Goal: Task Accomplishment & Management: Manage account settings

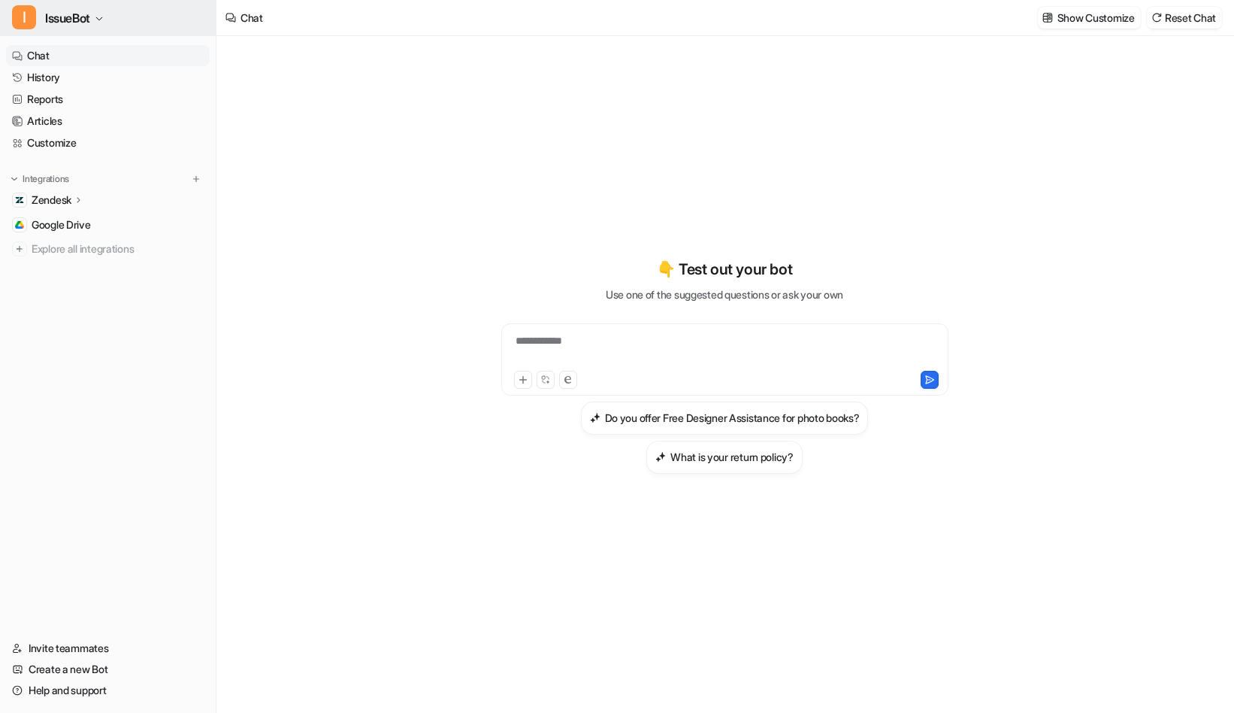
click at [58, 17] on span "IssueBot" at bounding box center [67, 18] width 45 height 21
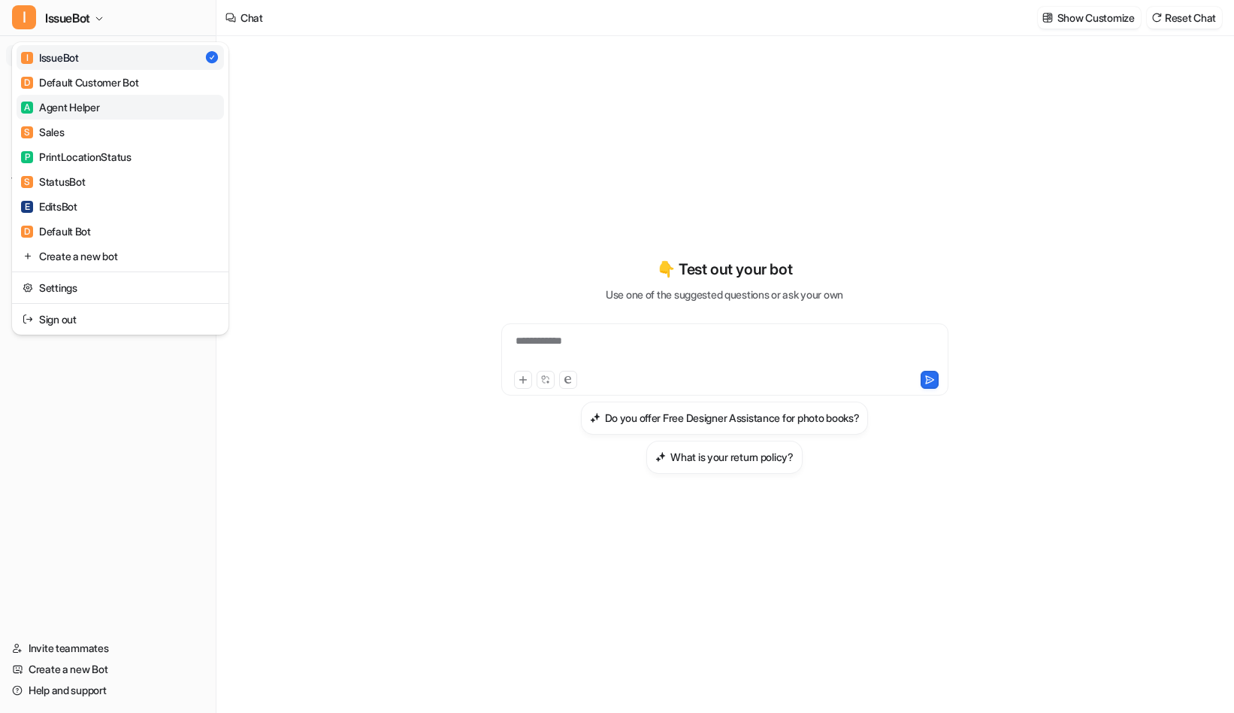
click at [98, 116] on link "A Agent Helper" at bounding box center [120, 107] width 207 height 25
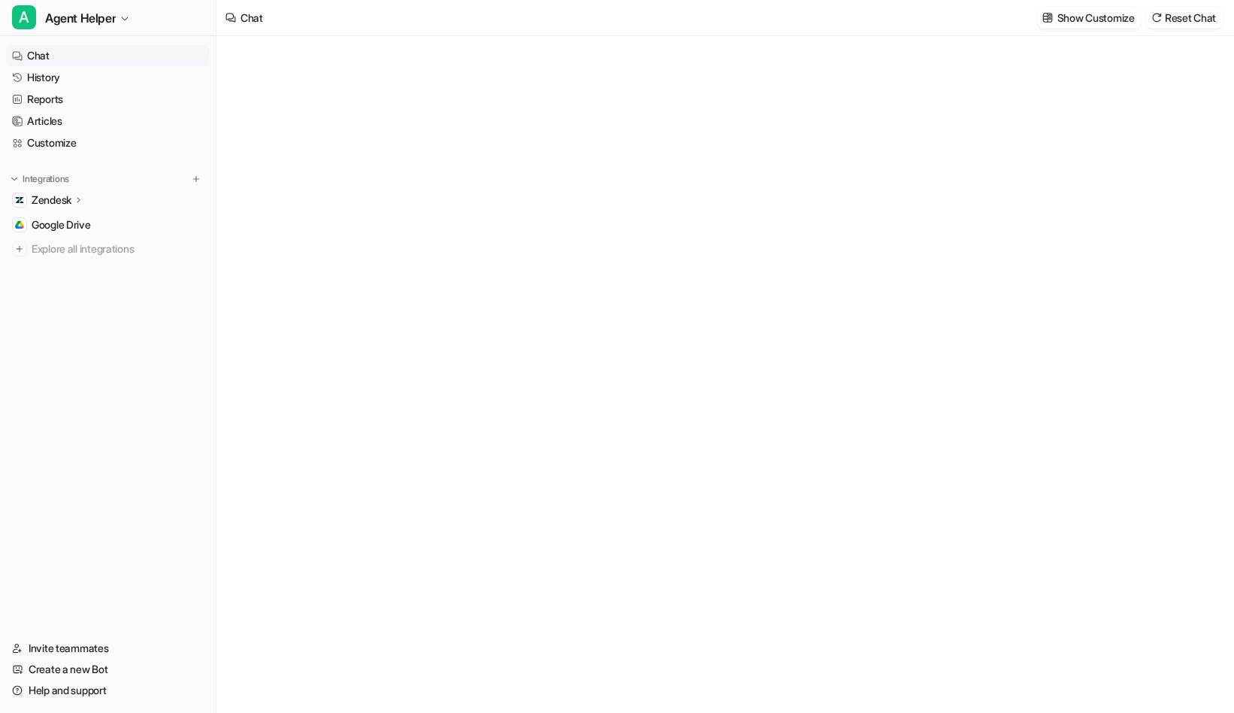
type textarea "**********"
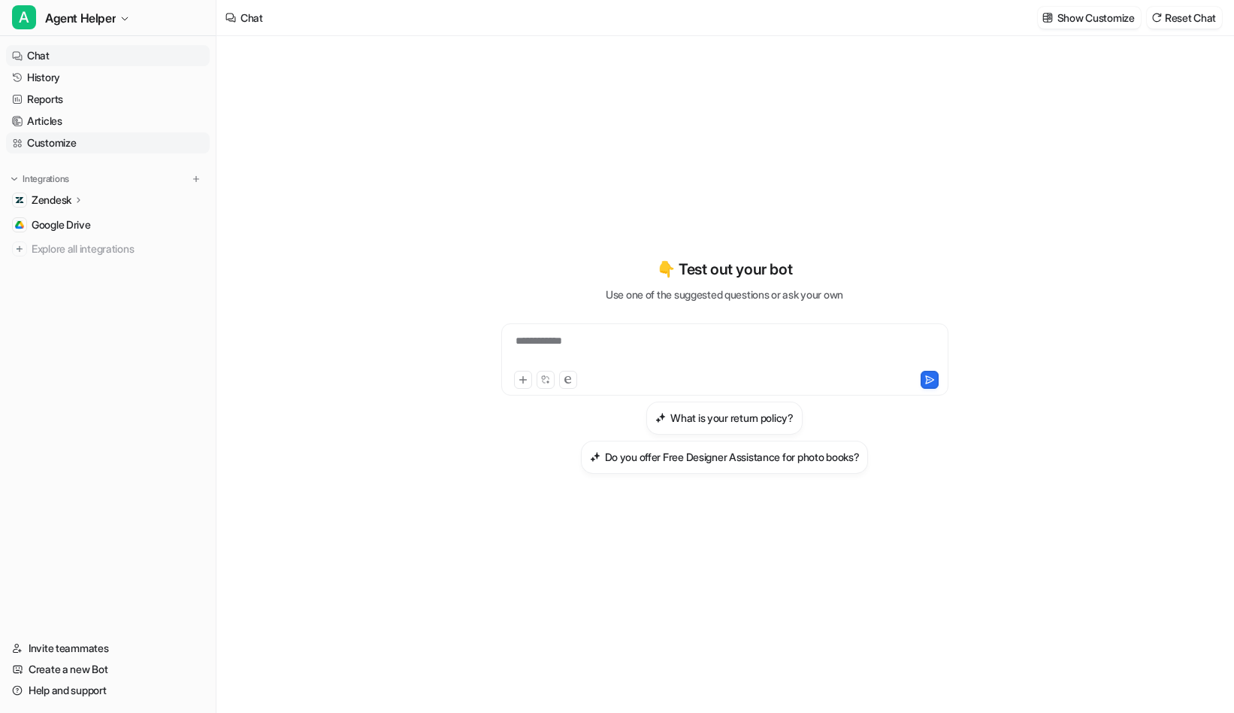
click at [58, 147] on link "Customize" at bounding box center [108, 142] width 204 height 21
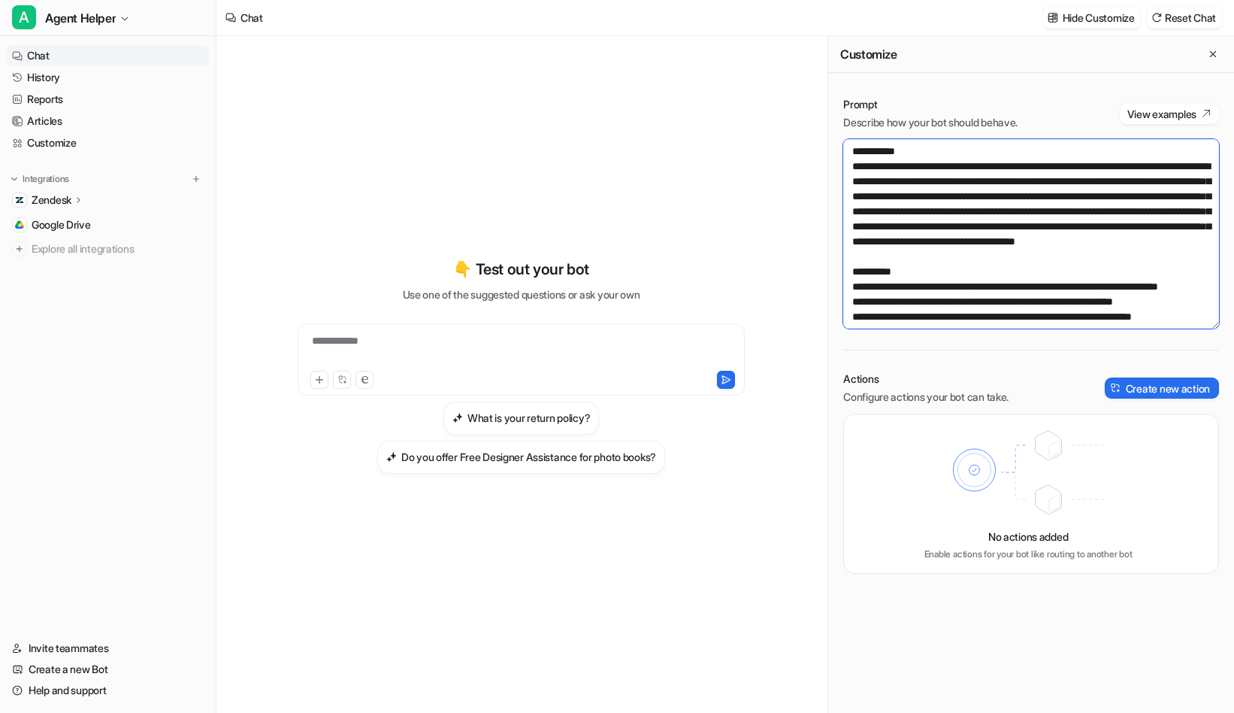
click at [1034, 229] on textarea at bounding box center [1032, 233] width 376 height 189
paste textarea "**********"
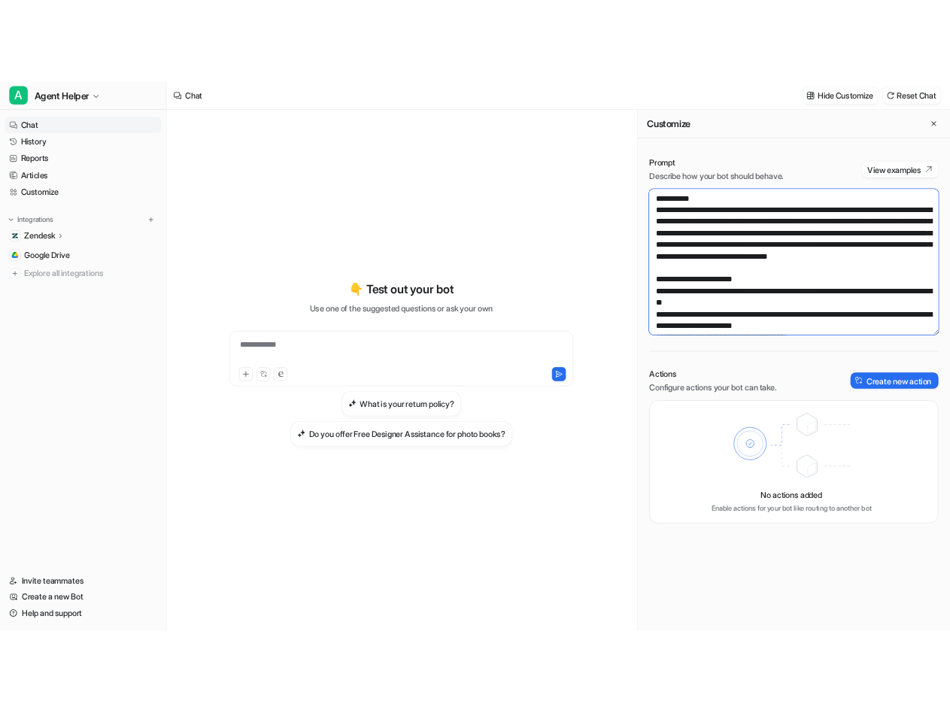
scroll to position [2731, 0]
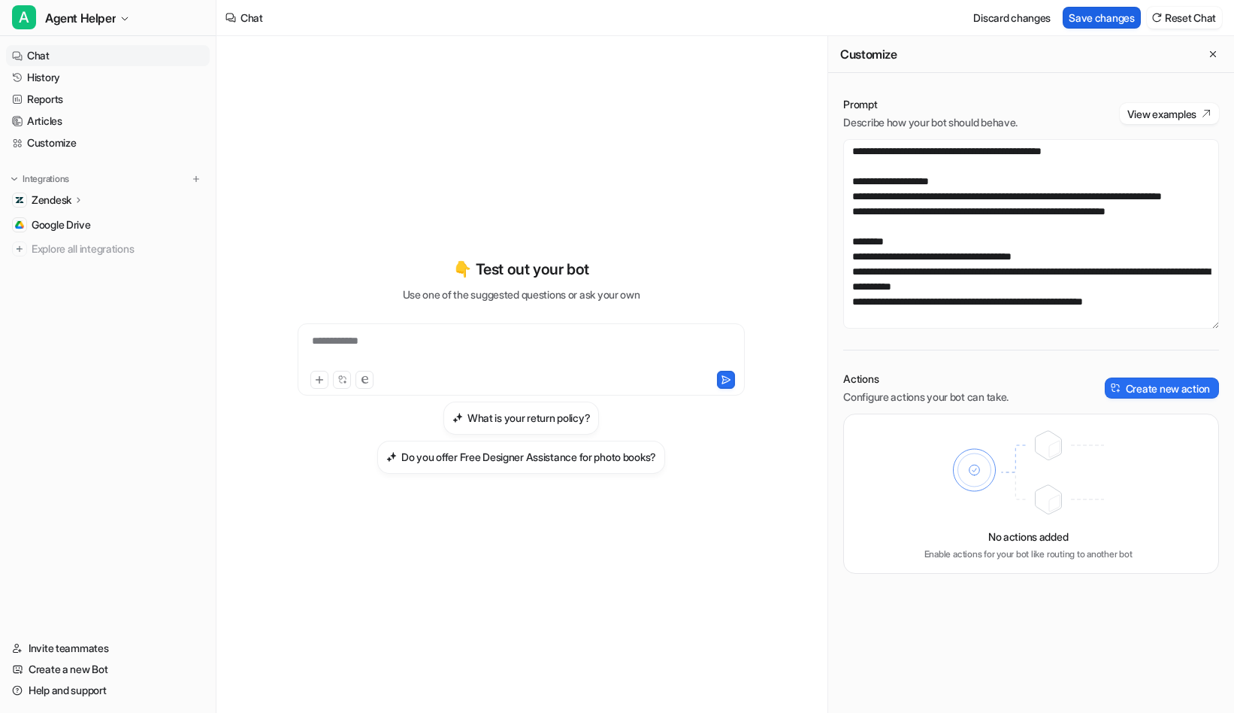
click at [1082, 12] on button "Save changes" at bounding box center [1102, 18] width 78 height 22
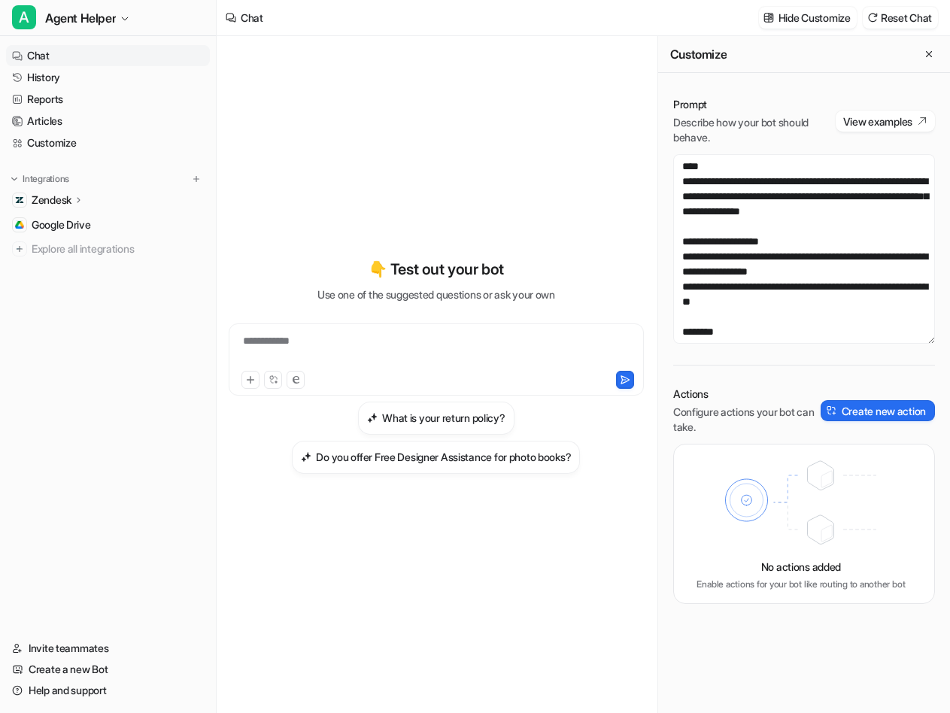
scroll to position [2993, 0]
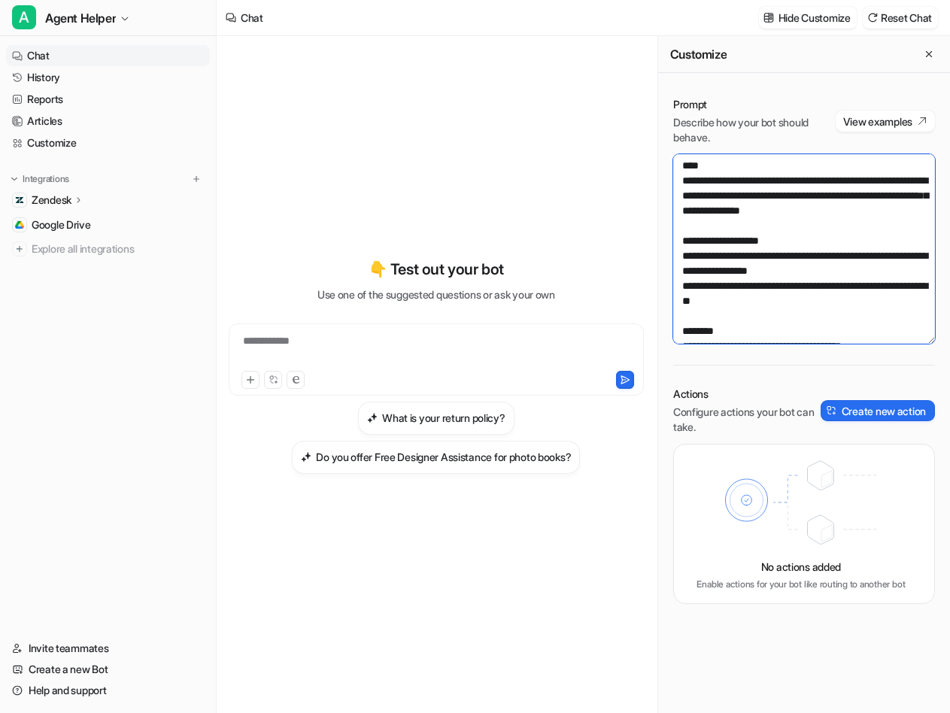
click at [680, 194] on textarea at bounding box center [804, 248] width 262 height 189
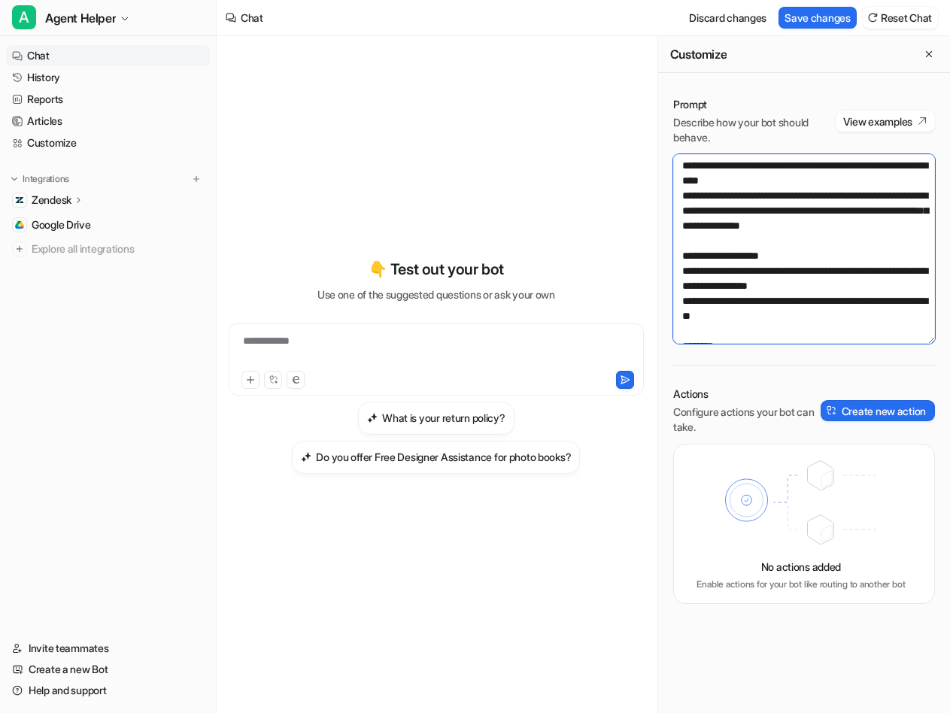
click at [681, 235] on textarea at bounding box center [804, 248] width 262 height 189
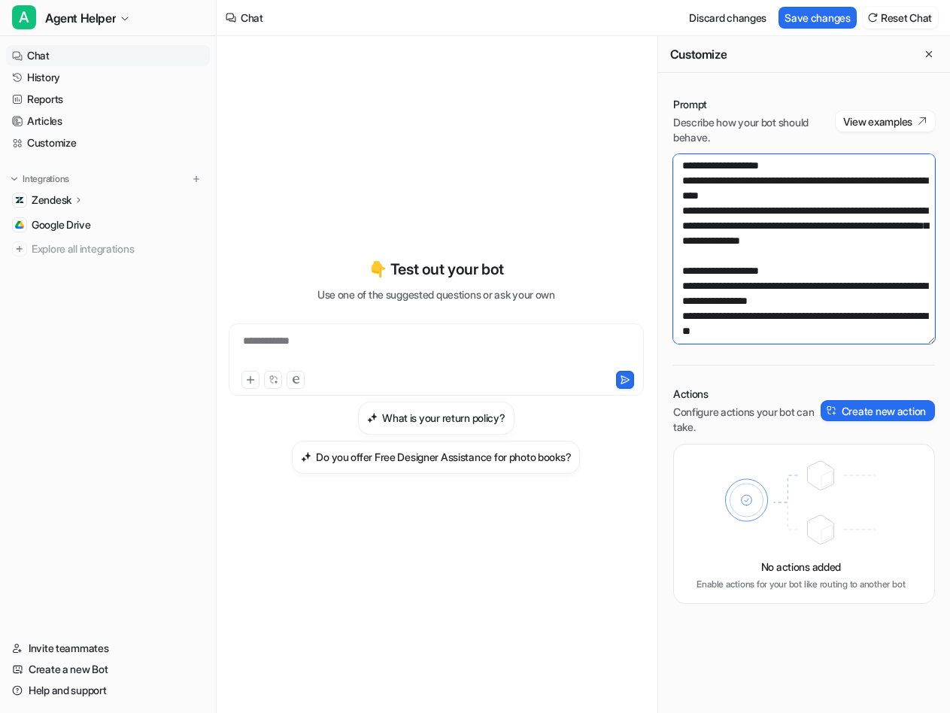
click at [682, 300] on textarea at bounding box center [804, 248] width 262 height 189
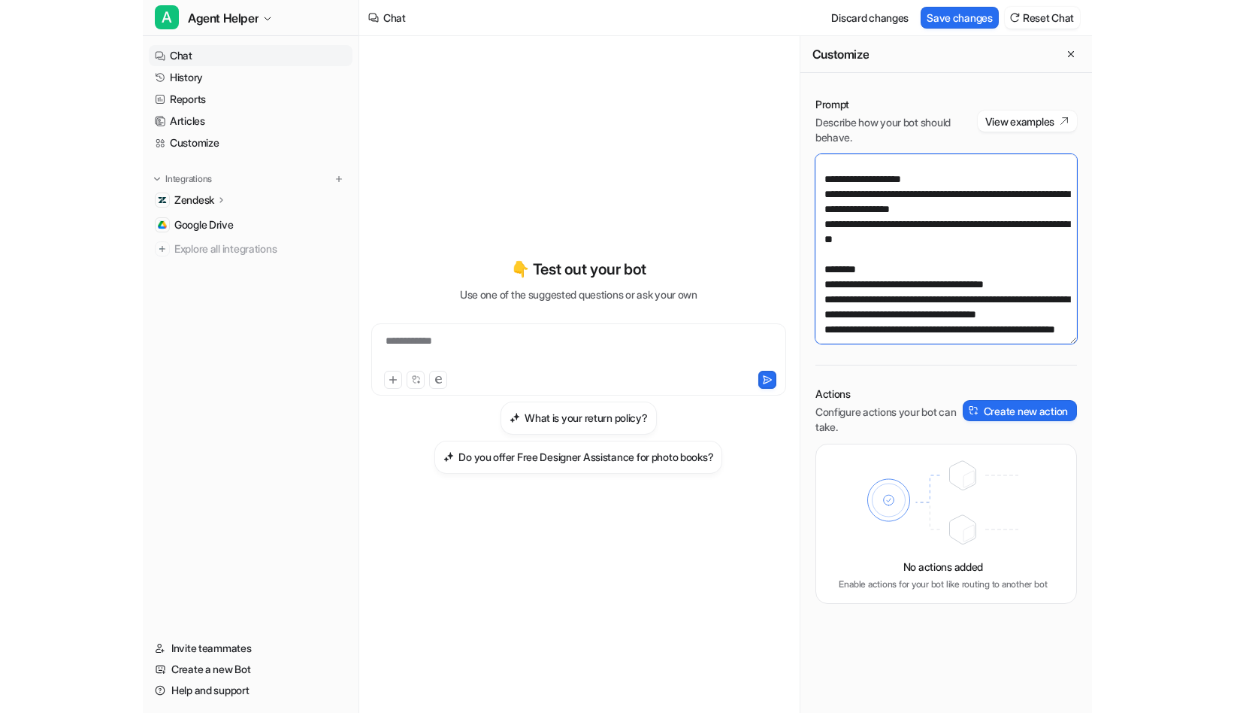
scroll to position [3100, 0]
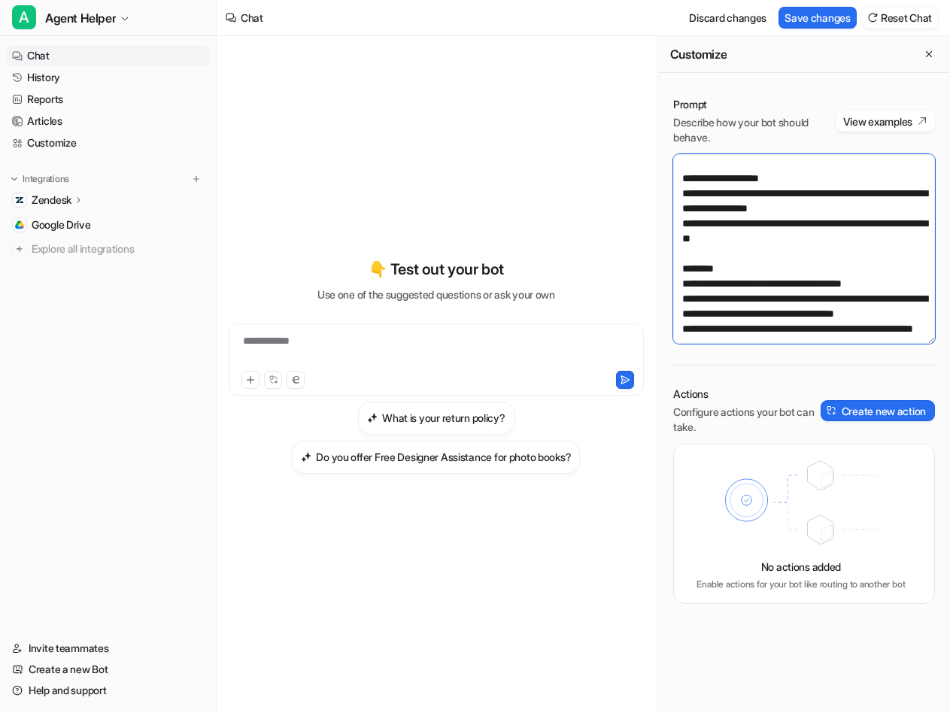
click at [683, 268] on textarea at bounding box center [804, 248] width 262 height 189
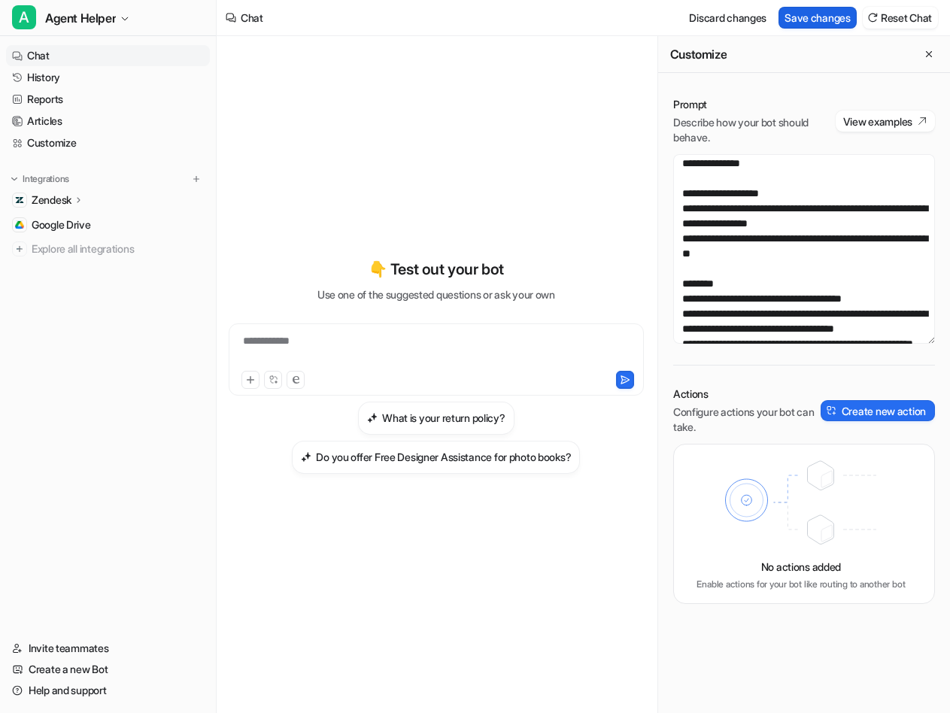
click at [820, 13] on button "Save changes" at bounding box center [817, 18] width 78 height 22
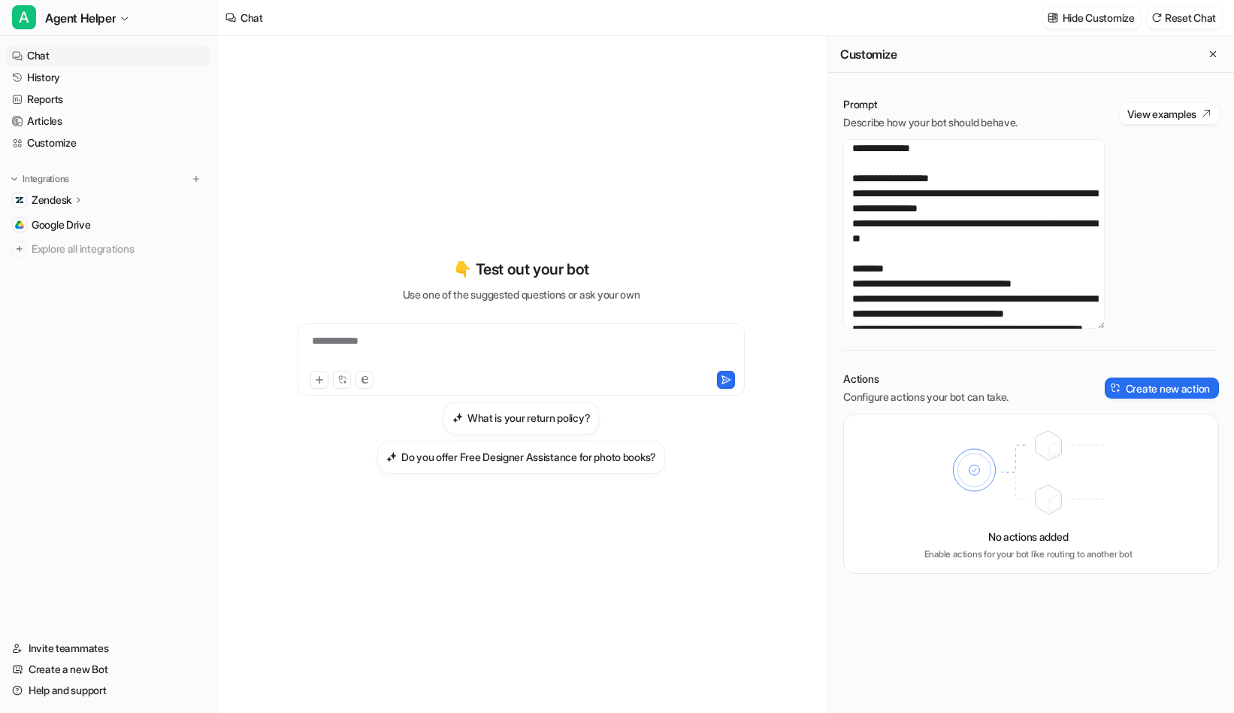
scroll to position [2529, 0]
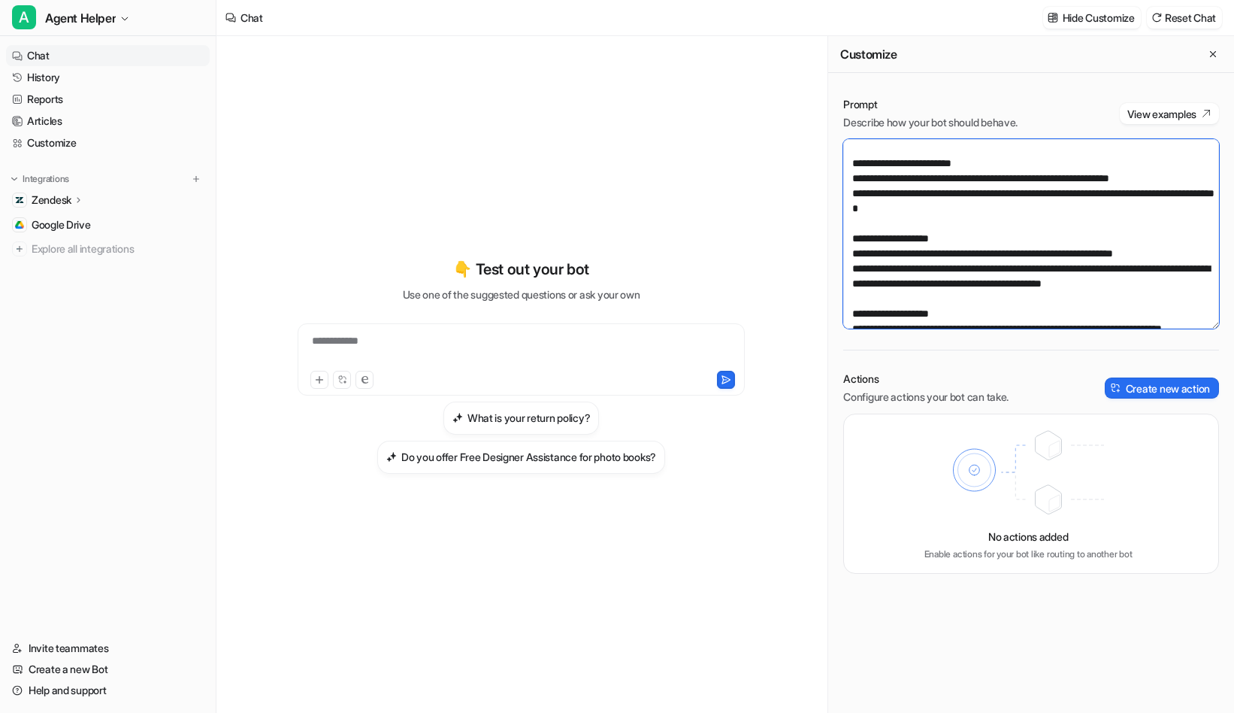
click at [962, 228] on textarea at bounding box center [1032, 233] width 376 height 189
paste textarea "**********"
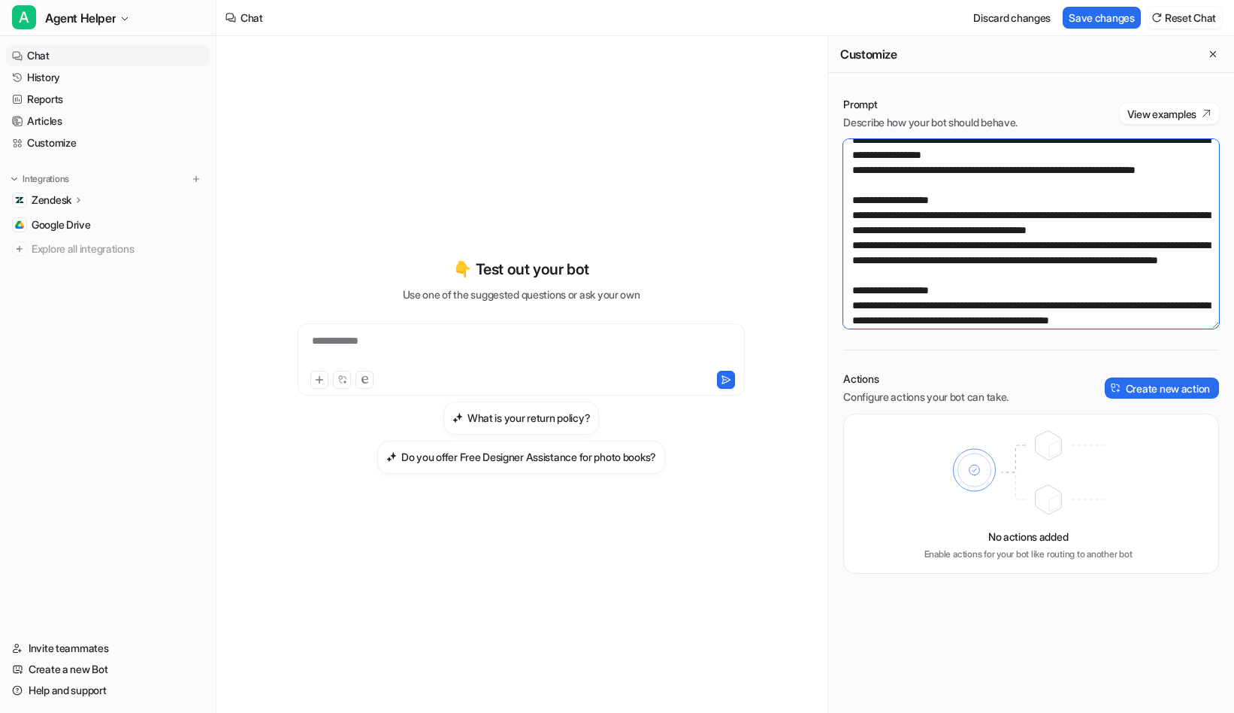
scroll to position [2683, 0]
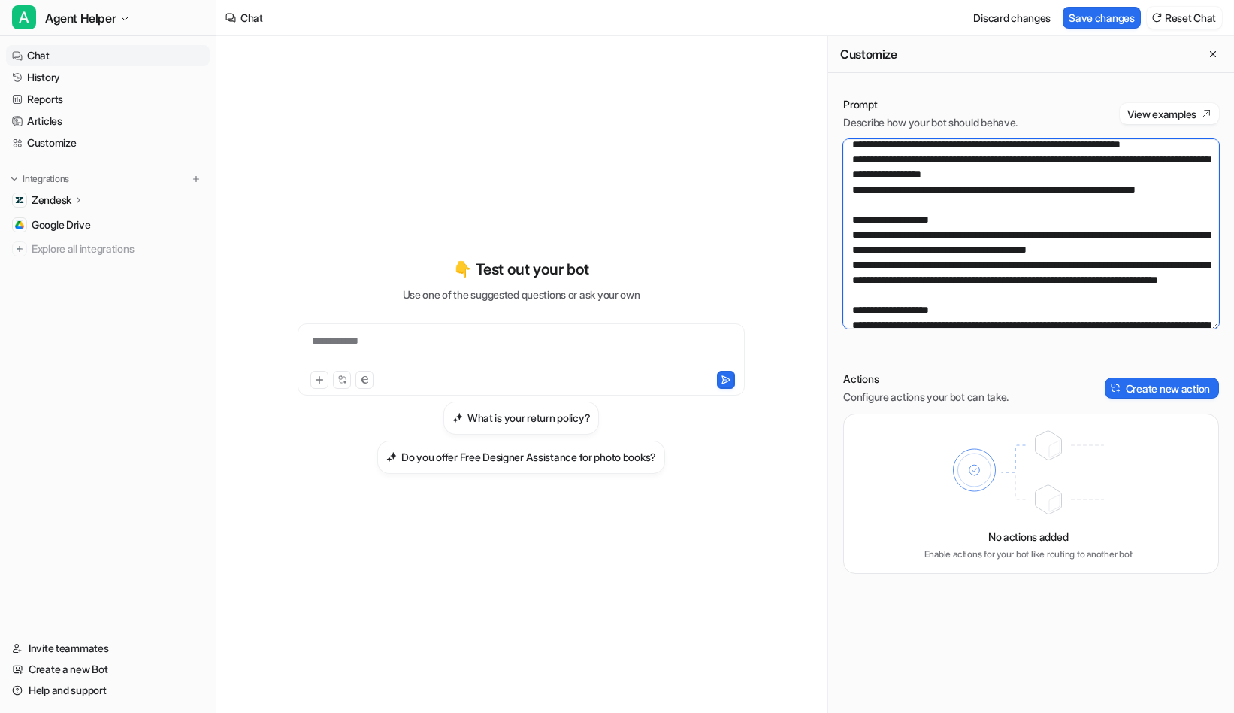
click at [852, 235] on textarea at bounding box center [1032, 233] width 376 height 189
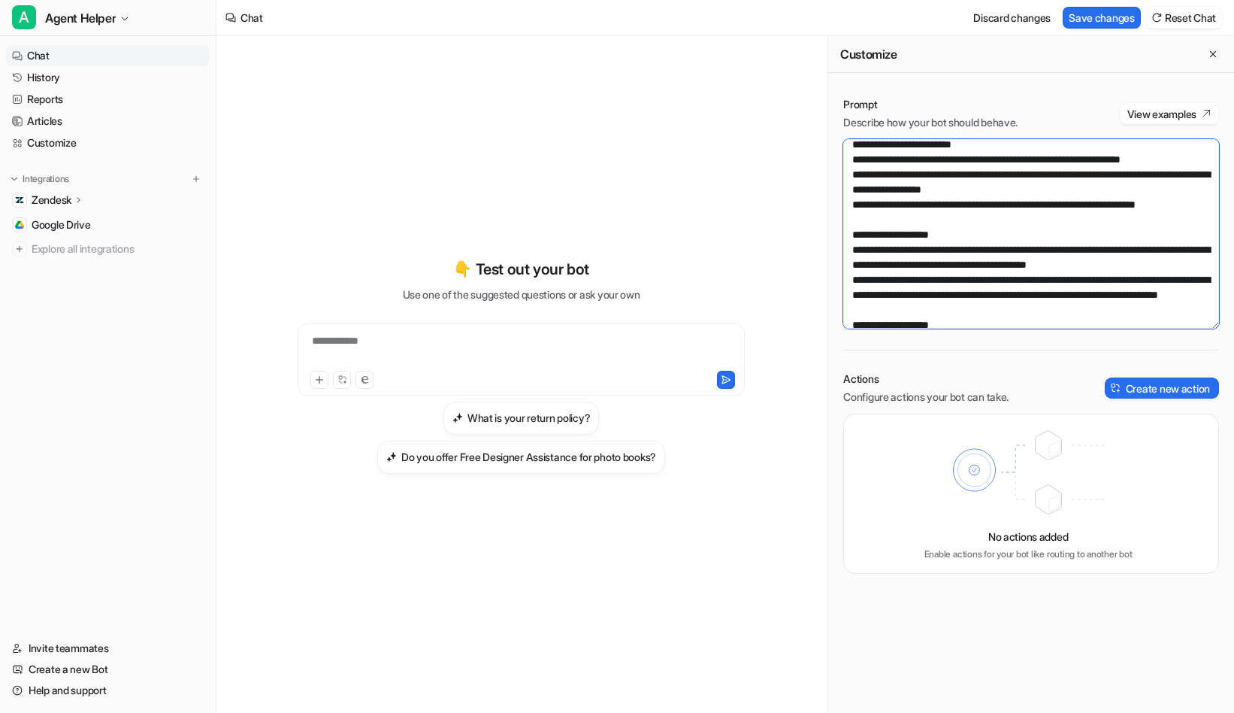
click at [853, 264] on textarea at bounding box center [1032, 233] width 376 height 189
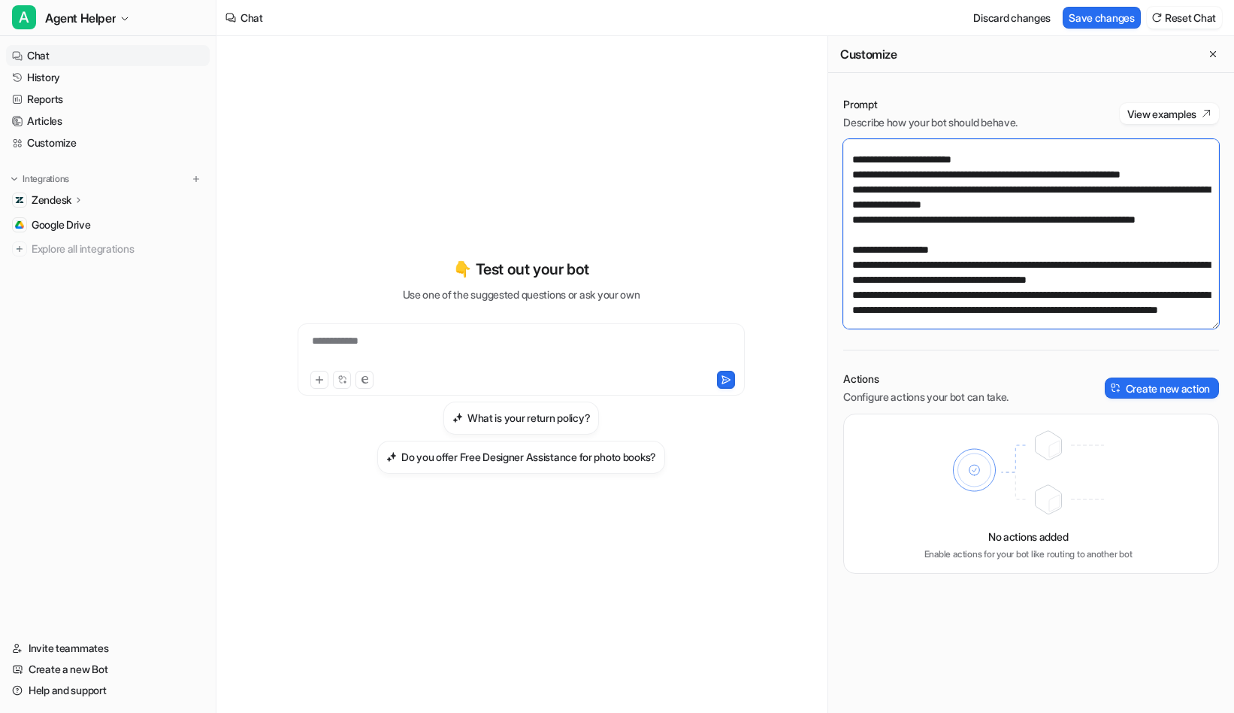
click at [855, 323] on textarea at bounding box center [1032, 233] width 376 height 189
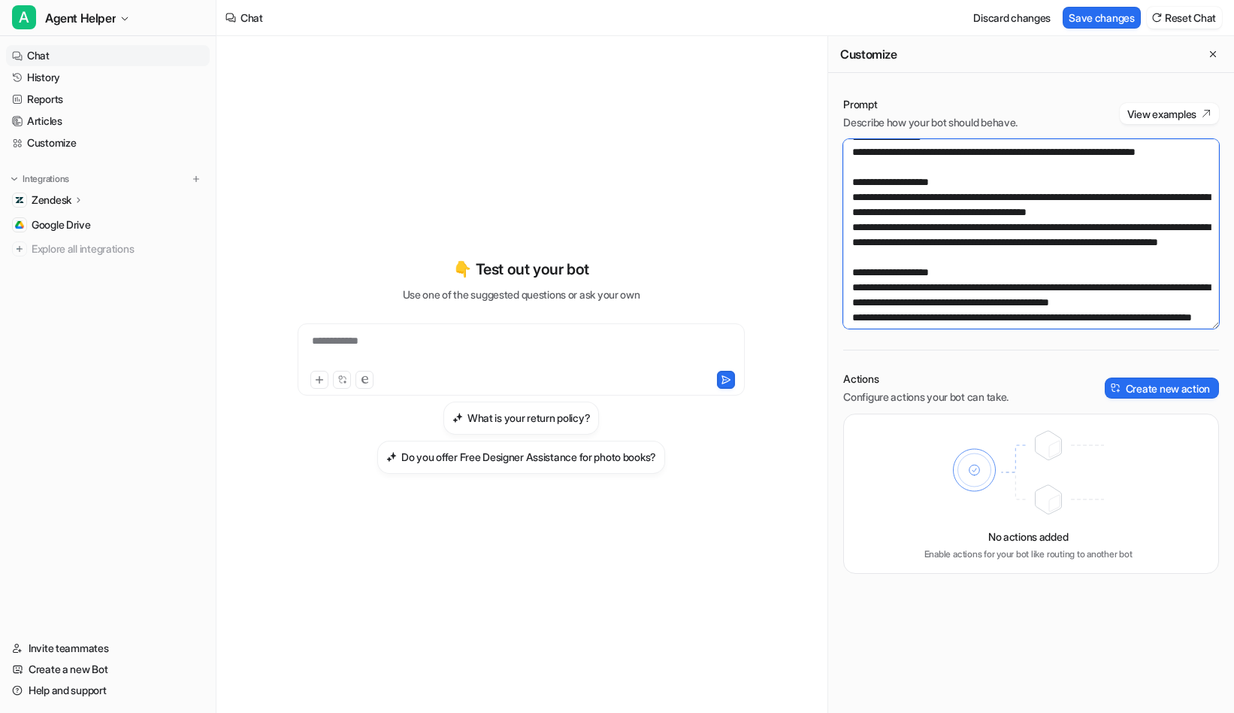
scroll to position [2803, 0]
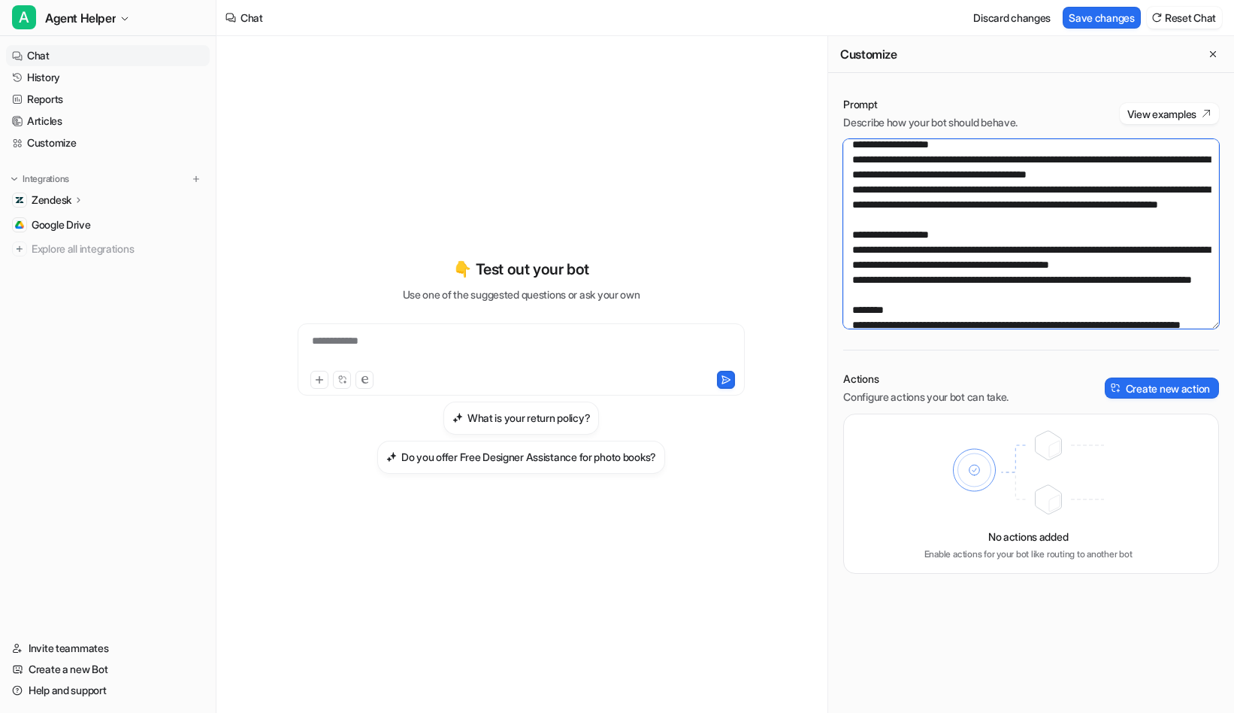
click at [854, 266] on textarea at bounding box center [1032, 233] width 376 height 189
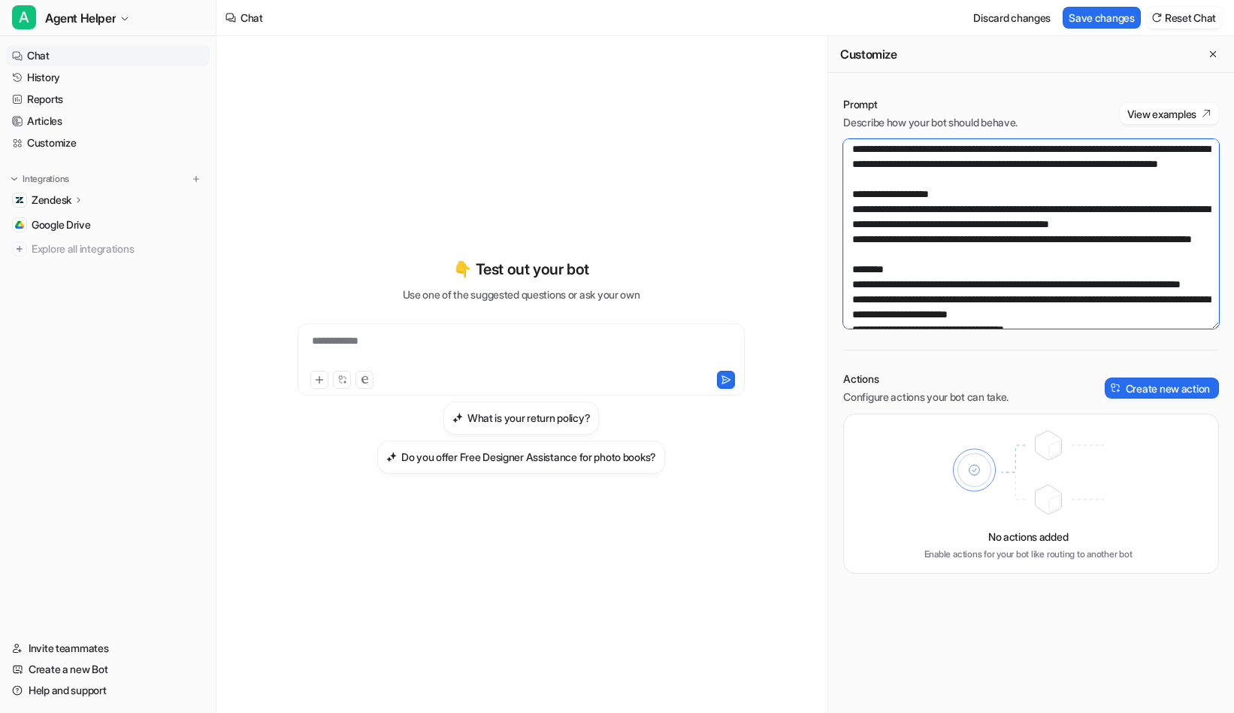
scroll to position [2894, 0]
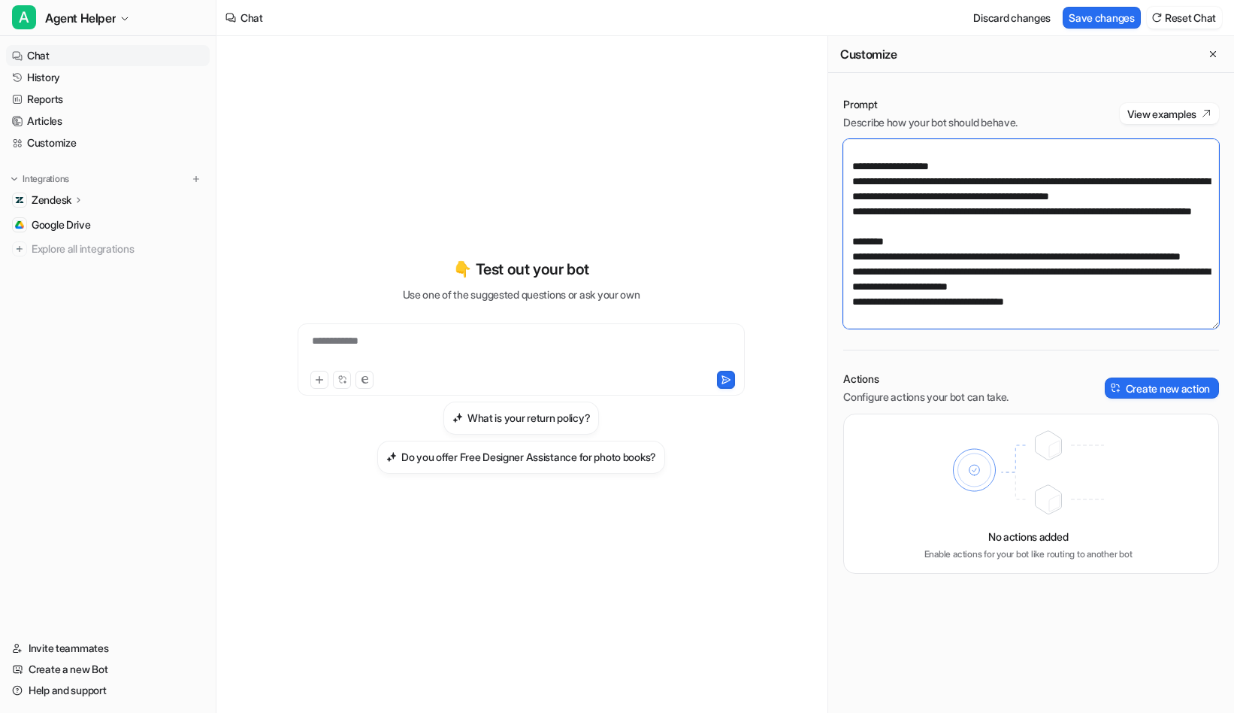
click at [851, 238] on textarea at bounding box center [1032, 233] width 376 height 189
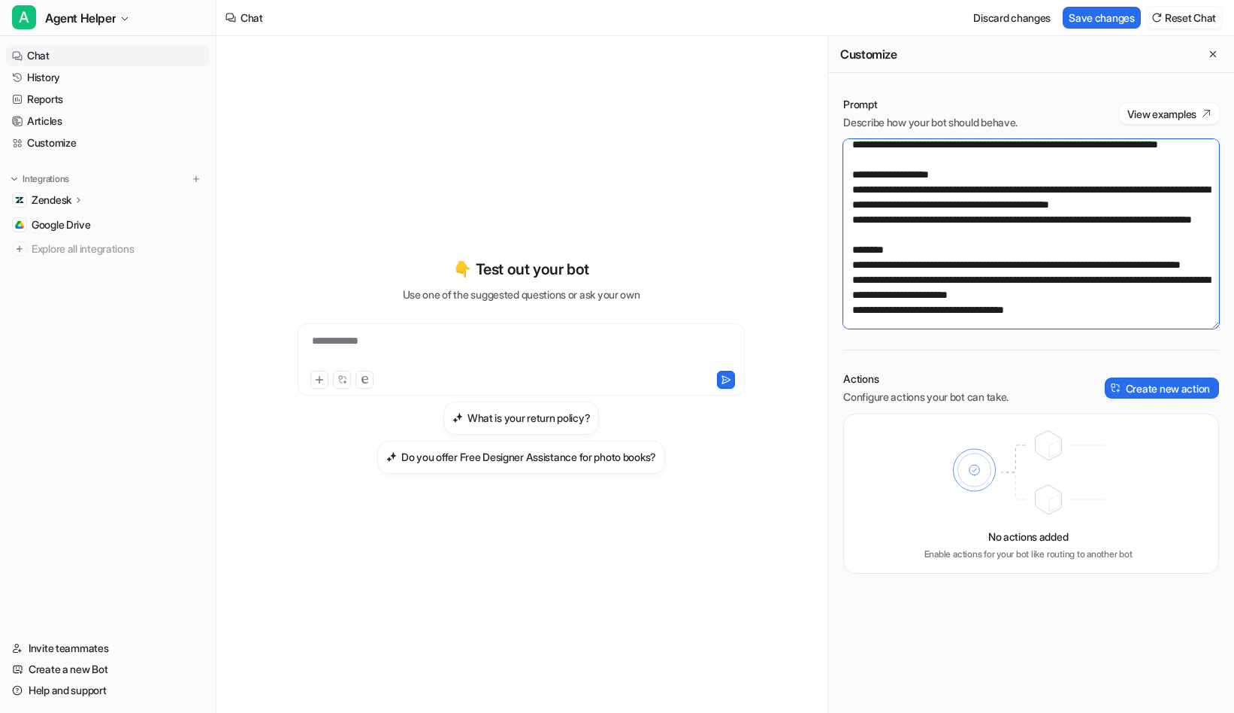
click at [854, 266] on textarea at bounding box center [1032, 233] width 376 height 189
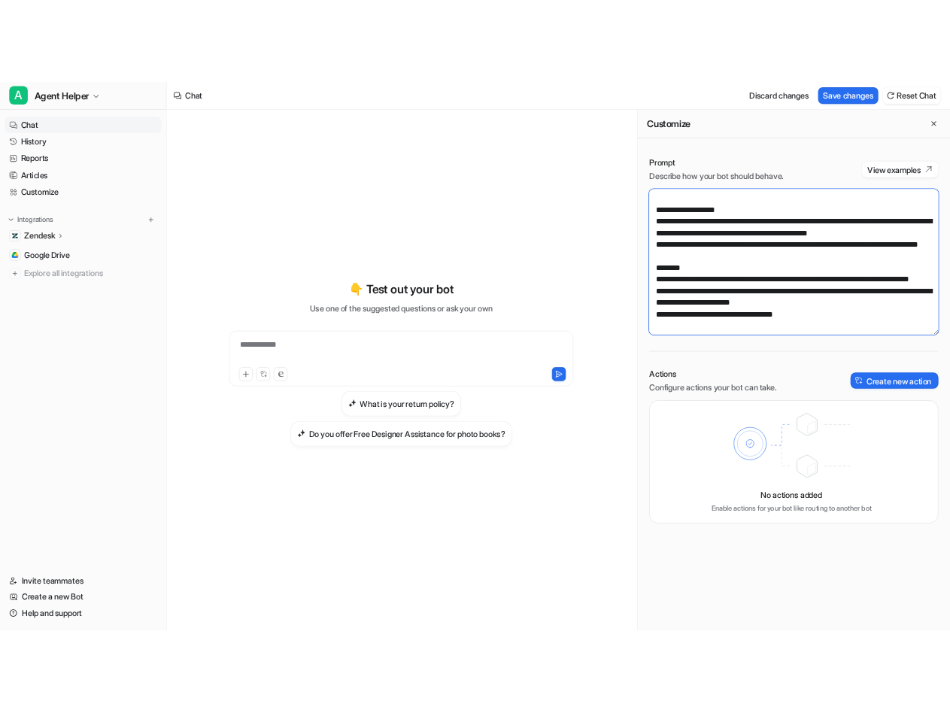
scroll to position [3022, 0]
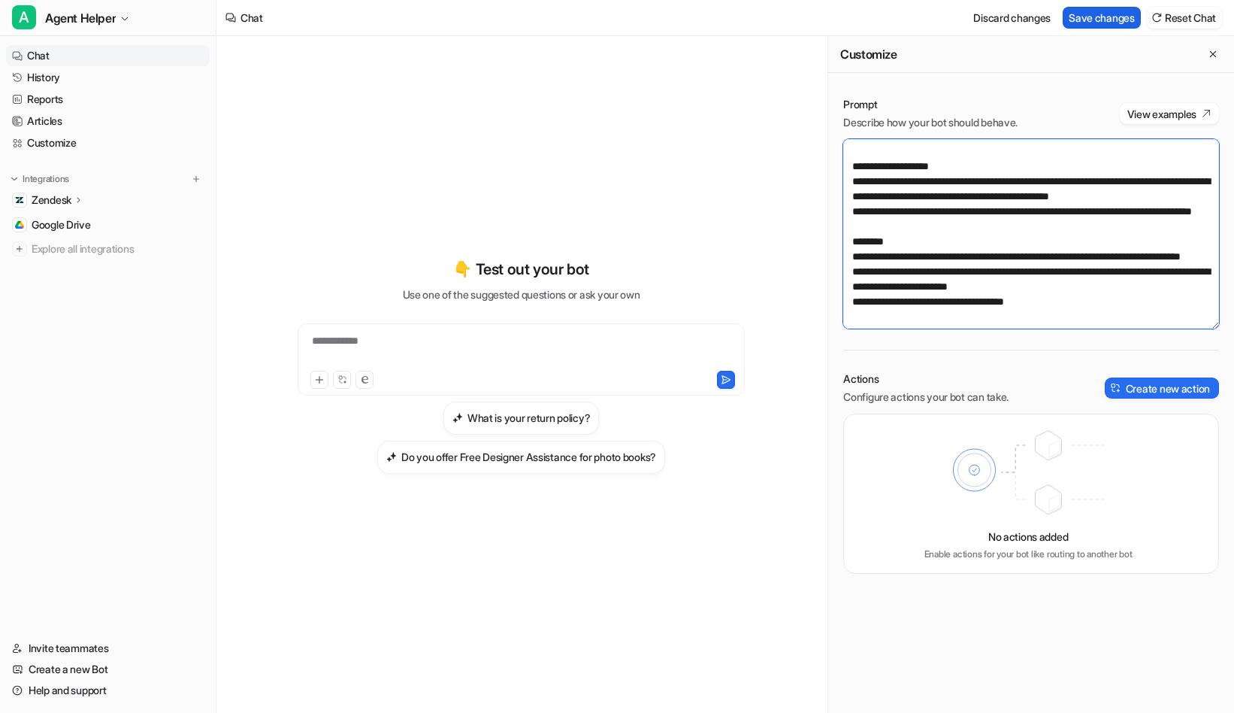
type textarea "**********"
click at [1101, 11] on button "Save changes" at bounding box center [1102, 18] width 78 height 22
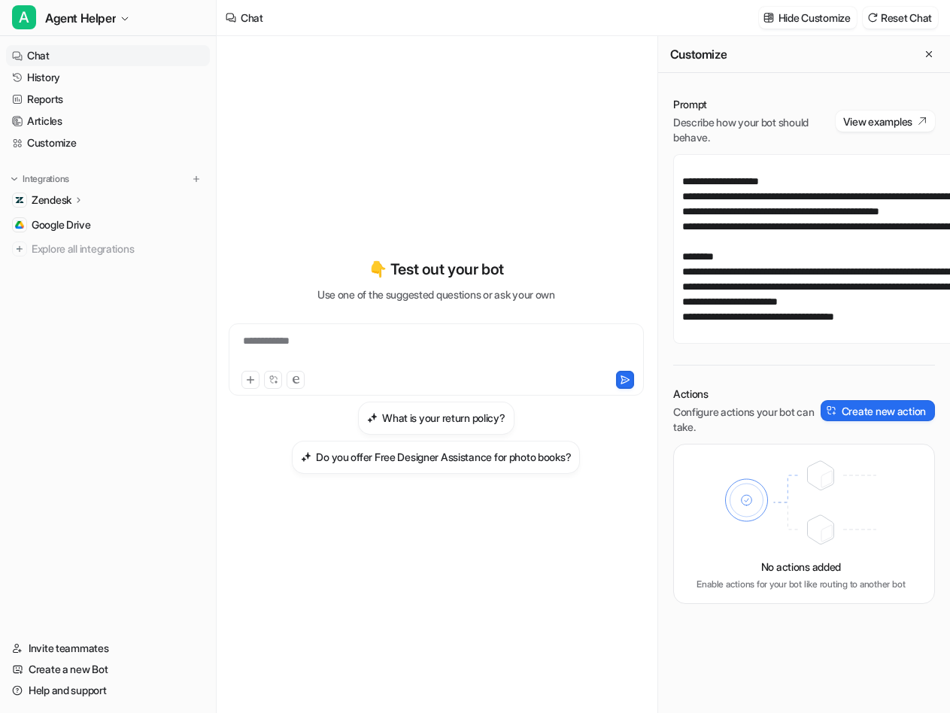
scroll to position [3624, 0]
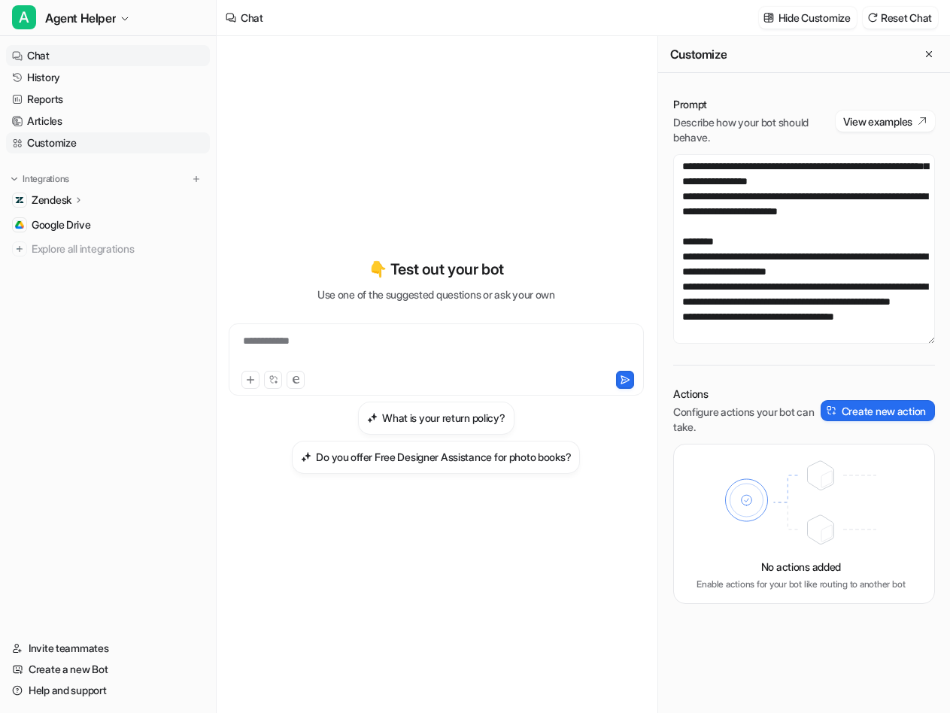
click at [56, 138] on link "Customize" at bounding box center [108, 142] width 204 height 21
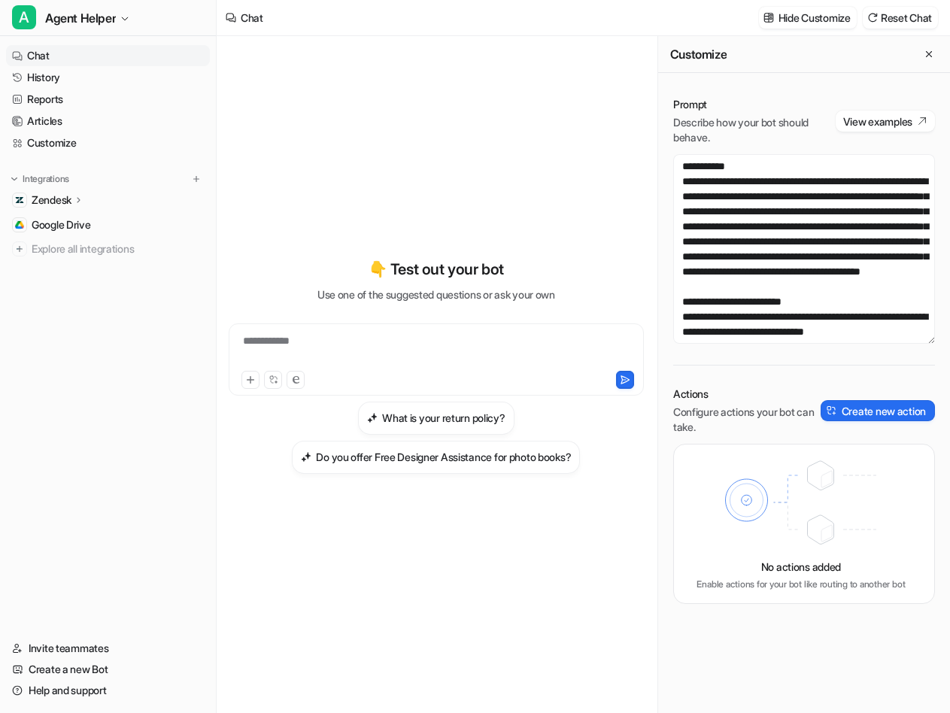
click at [78, 204] on icon at bounding box center [79, 199] width 11 height 11
click at [79, 285] on p "AI Copilot" at bounding box center [66, 287] width 44 height 15
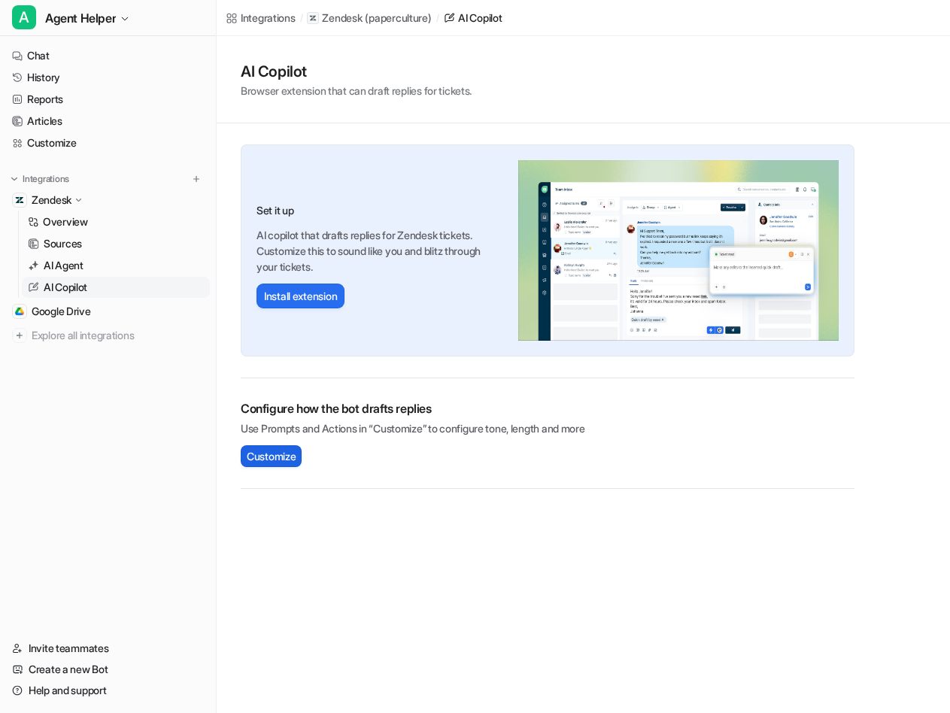
click at [273, 461] on span "Customize" at bounding box center [271, 456] width 49 height 16
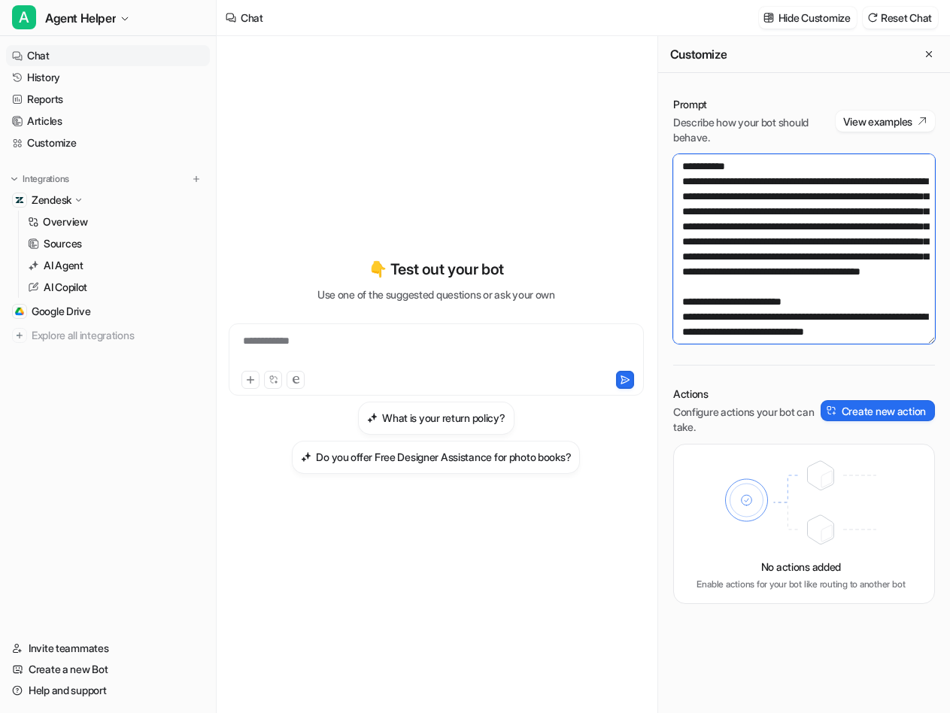
click at [793, 304] on textarea at bounding box center [804, 248] width 262 height 189
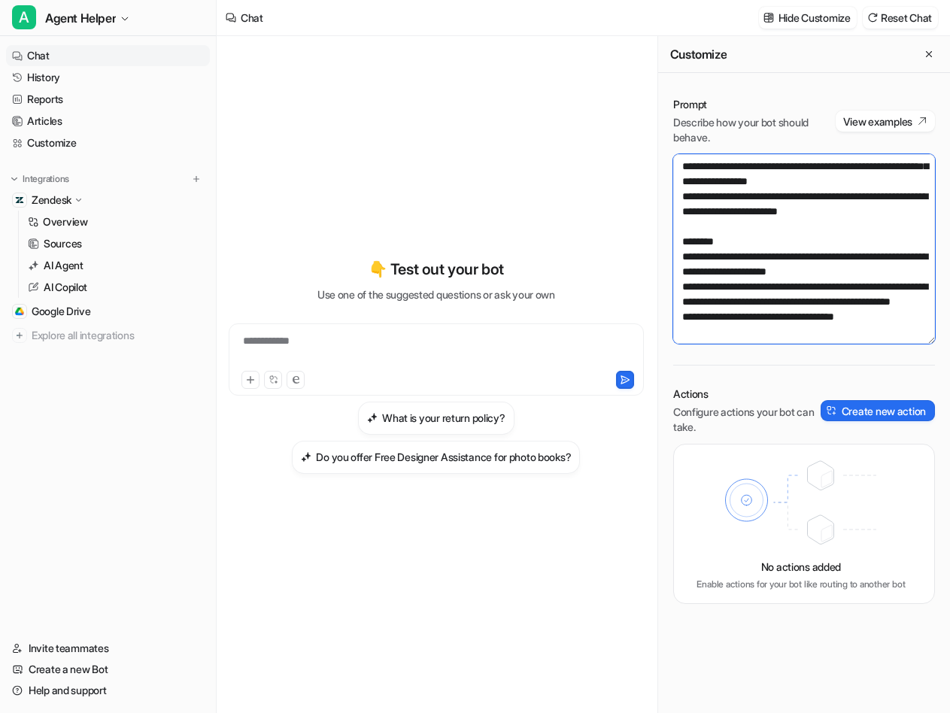
scroll to position [3985, 0]
click at [892, 323] on textarea at bounding box center [804, 248] width 262 height 189
